Goal: Information Seeking & Learning: Learn about a topic

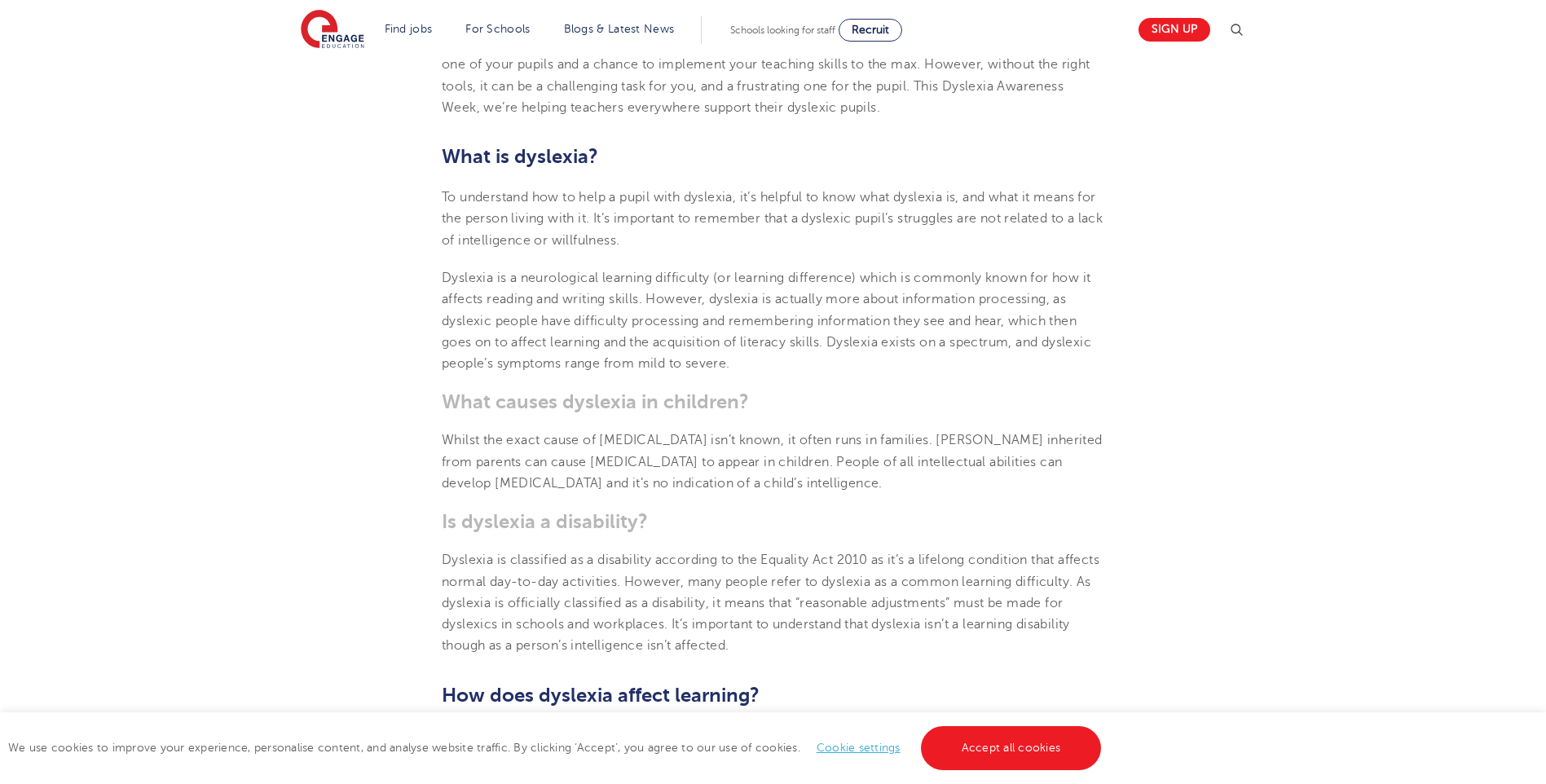
scroll to position [652, 0]
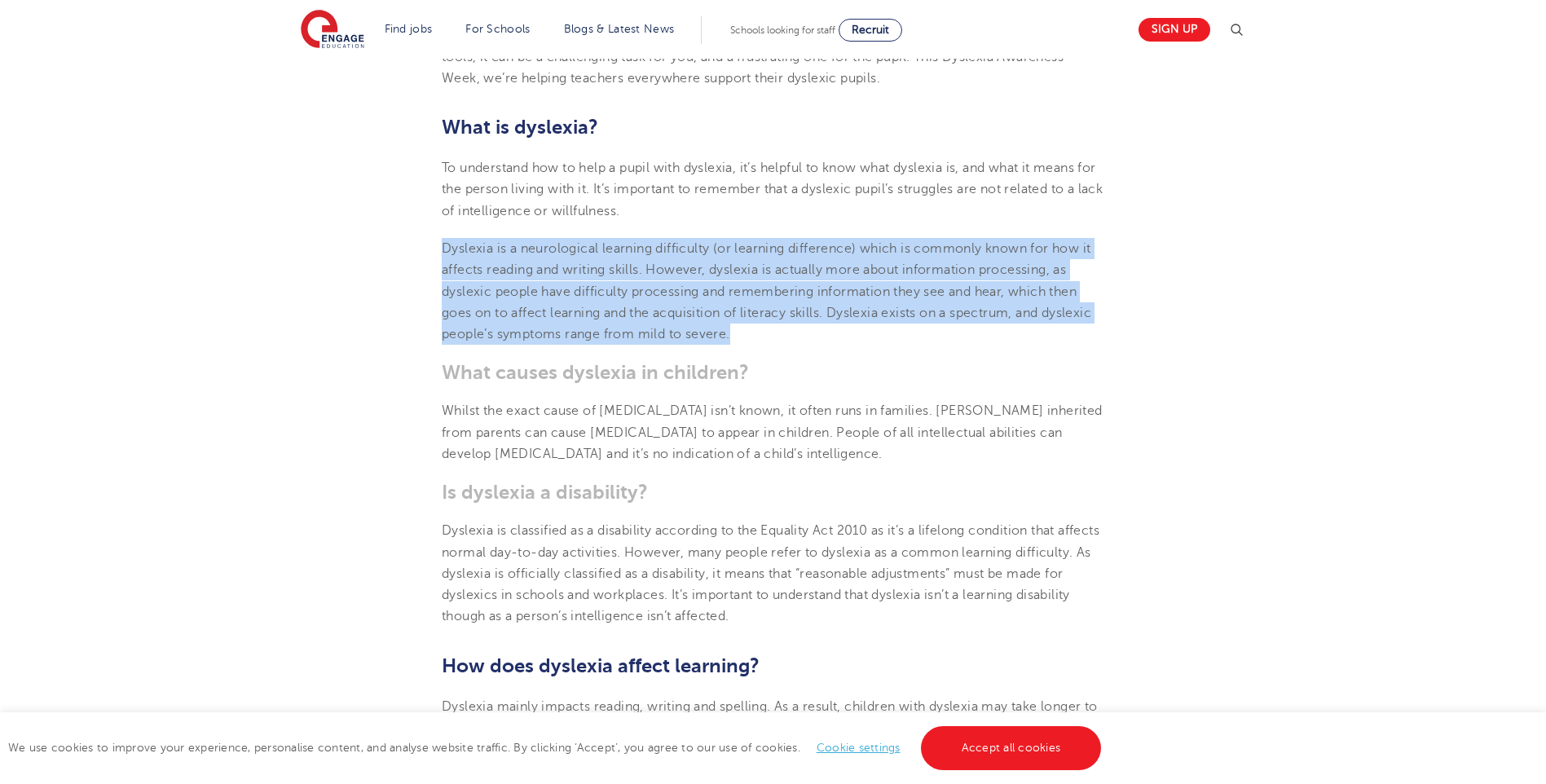
drag, startPoint x: 441, startPoint y: 249, endPoint x: 742, endPoint y: 327, distance: 310.9
drag, startPoint x: 742, startPoint y: 327, endPoint x: 621, endPoint y: 305, distance: 123.0
copy span "Dyslexia is a neurological learning difficulty (or learning difference) which i…"
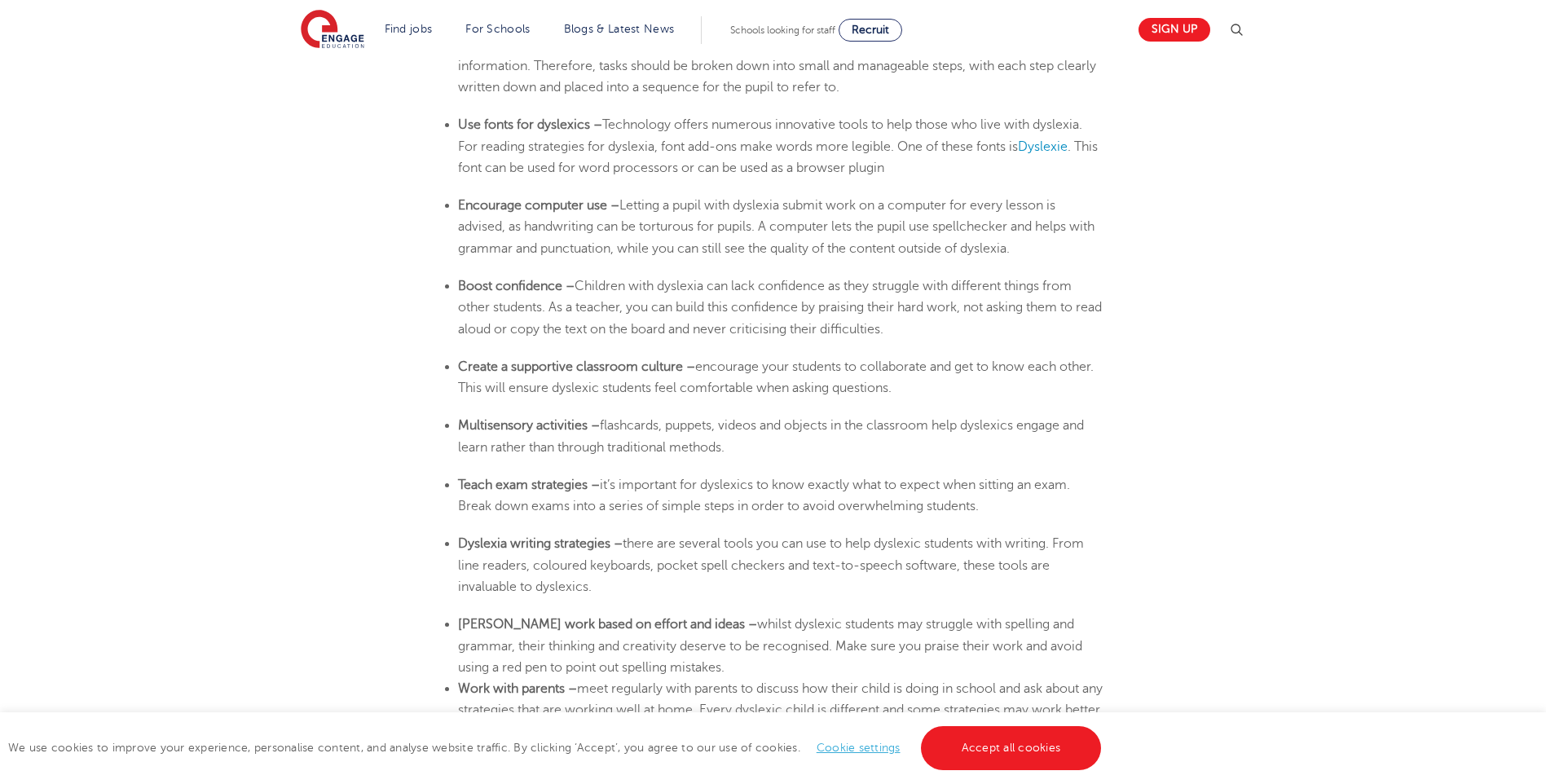
scroll to position [2933, 0]
